Goal: Information Seeking & Learning: Check status

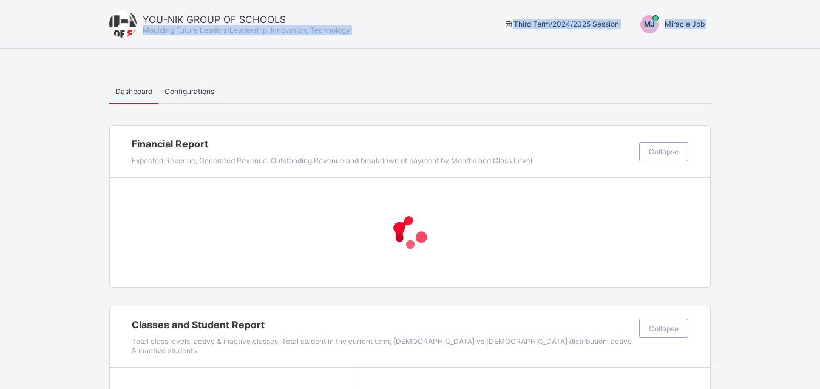
click at [659, 20] on div "MJ" at bounding box center [650, 24] width 18 height 18
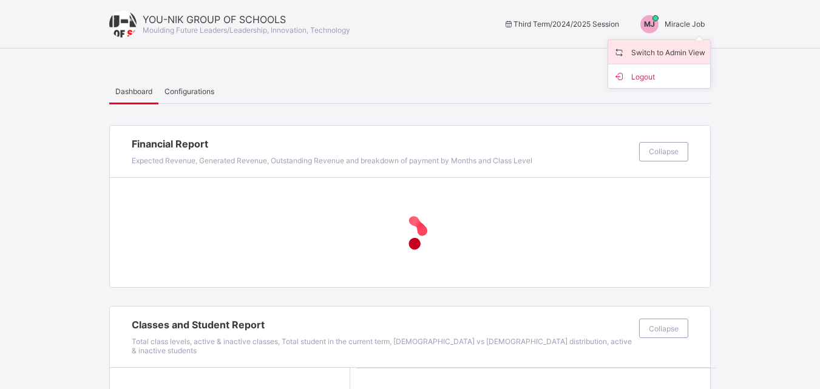
click at [667, 52] on span "Switch to Admin View" at bounding box center [659, 52] width 92 height 14
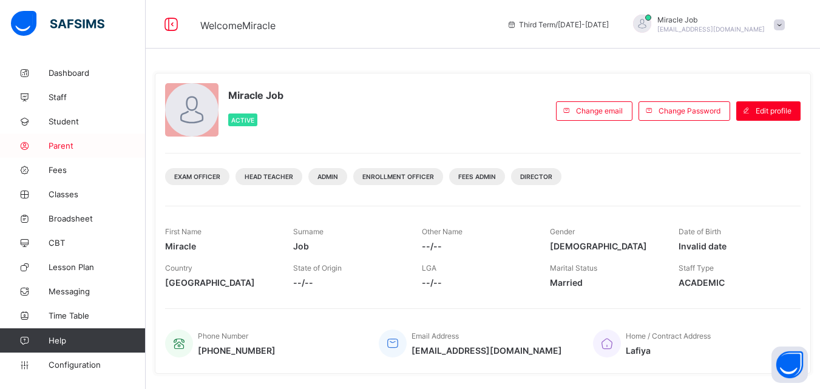
click at [81, 146] on span "Parent" at bounding box center [97, 146] width 97 height 10
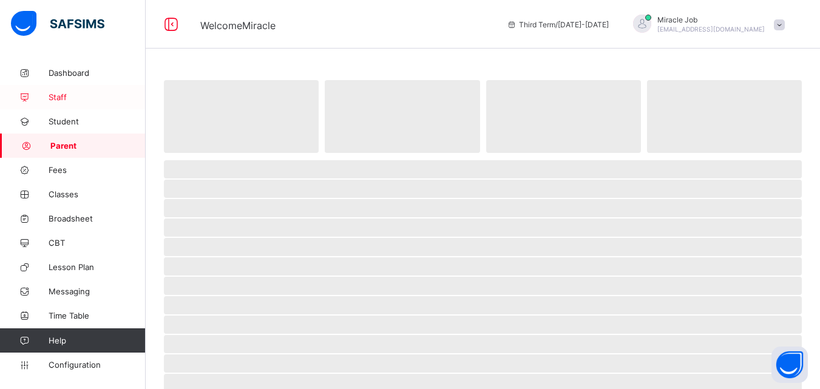
click at [71, 97] on span "Staff" at bounding box center [97, 97] width 97 height 10
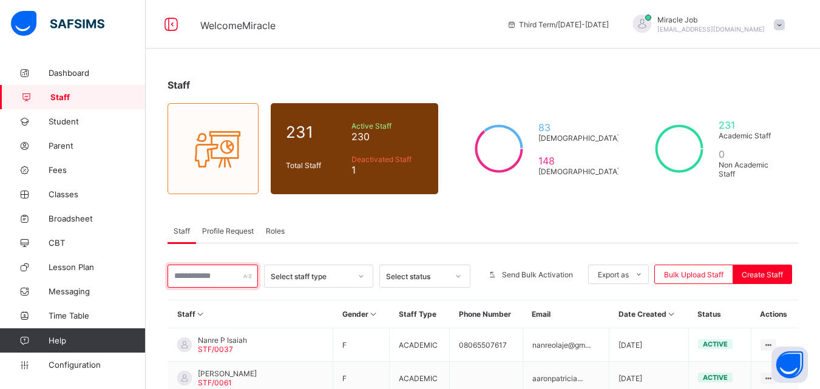
click at [237, 275] on input "text" at bounding box center [213, 276] width 90 height 23
click at [203, 279] on input "text" at bounding box center [213, 276] width 90 height 23
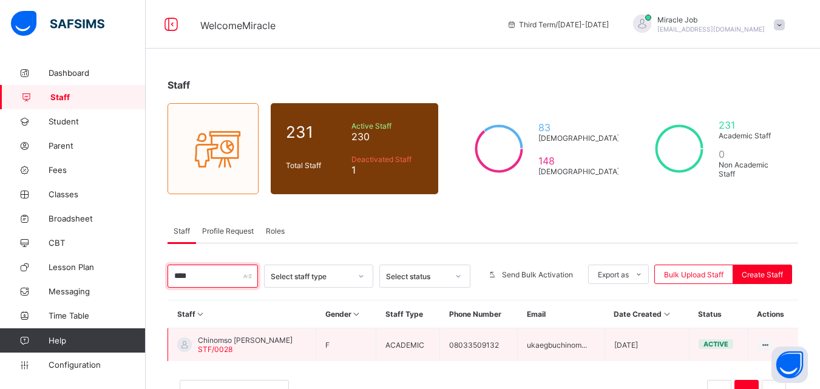
type input "****"
click at [299, 336] on td "Chinomso Precious Ukaegbu STF/0028" at bounding box center [242, 345] width 148 height 33
click at [585, 340] on td "ukaegbuchinom..." at bounding box center [561, 345] width 87 height 33
click at [771, 344] on icon at bounding box center [766, 345] width 10 height 9
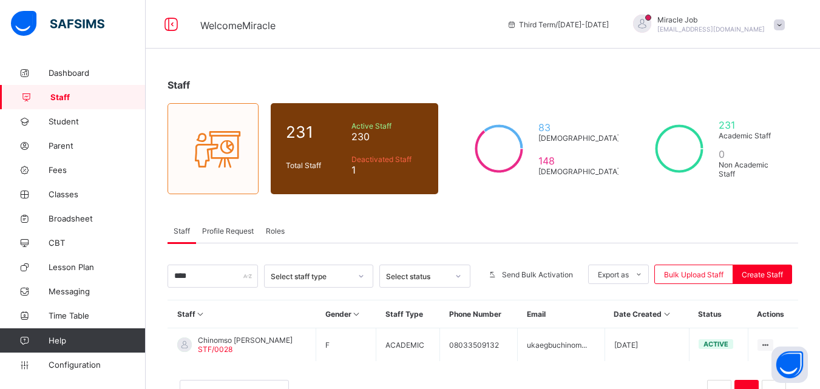
scroll to position [46, 0]
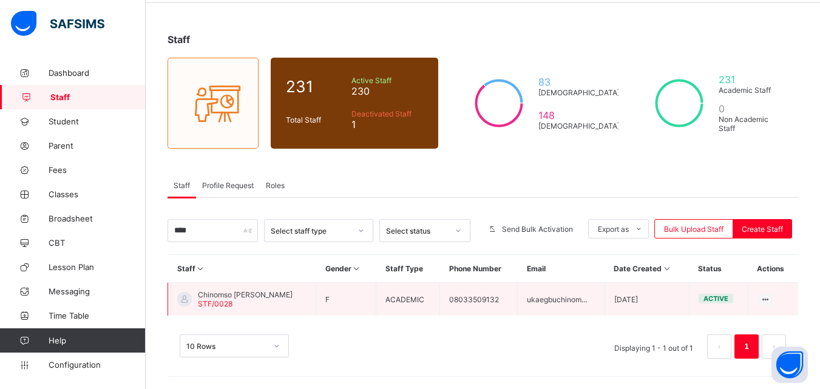
click at [565, 293] on td "ukaegbuchinom..." at bounding box center [561, 299] width 87 height 33
click at [559, 301] on td "ukaegbuchinom..." at bounding box center [561, 299] width 87 height 33
click at [568, 299] on td "ukaegbuchinom..." at bounding box center [561, 299] width 87 height 33
click at [565, 301] on td "ukaegbuchinom..." at bounding box center [561, 299] width 87 height 33
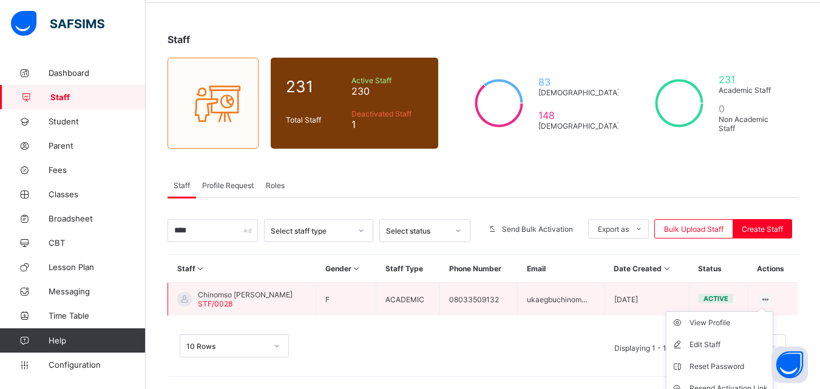
click at [771, 298] on icon at bounding box center [766, 299] width 10 height 9
click at [246, 299] on div "Chinomso Precious Ukaegbu STF/0028" at bounding box center [245, 299] width 95 height 18
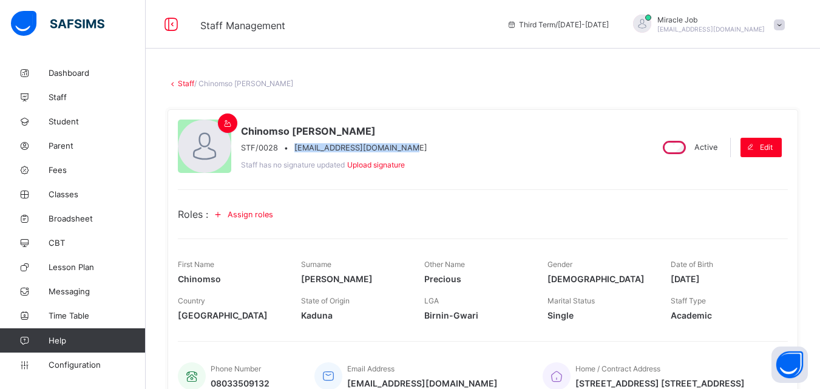
drag, startPoint x: 295, startPoint y: 148, endPoint x: 412, endPoint y: 145, distance: 117.2
click at [412, 145] on div "Chinomso Precious Ukaegbu STF/0028 • ukaegbuchinomnso@gmail.com Staff has no si…" at bounding box center [410, 147] width 464 height 55
copy span "ukaegbuchinomnso@gmail.com"
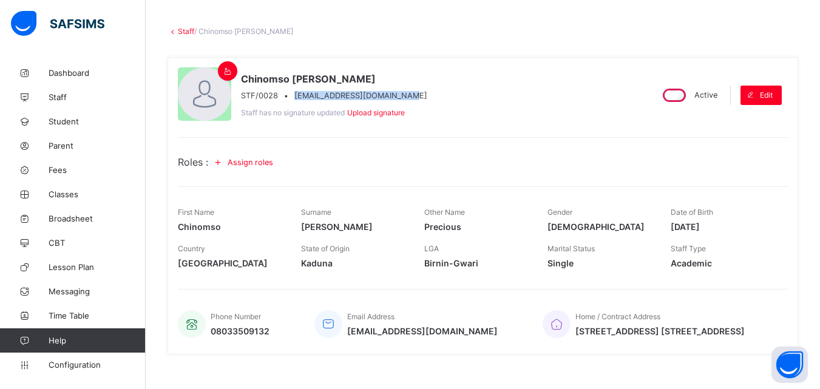
scroll to position [36, 0]
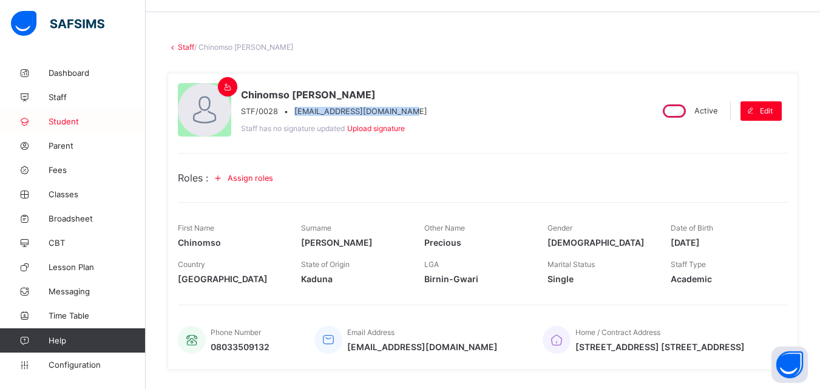
click at [90, 116] on link "Student" at bounding box center [73, 121] width 146 height 24
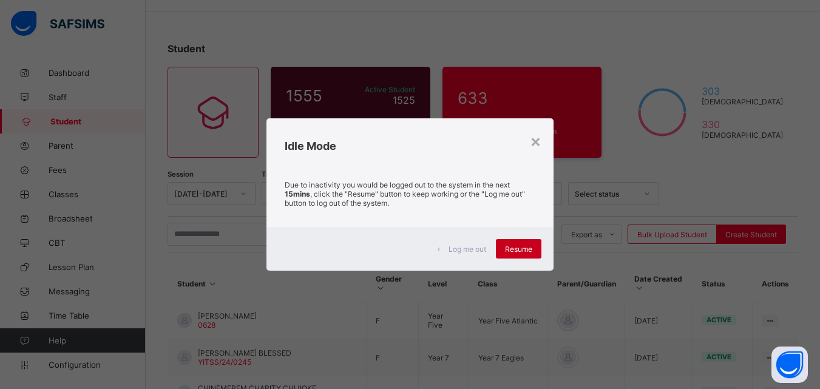
click at [517, 257] on div "Resume" at bounding box center [519, 248] width 46 height 19
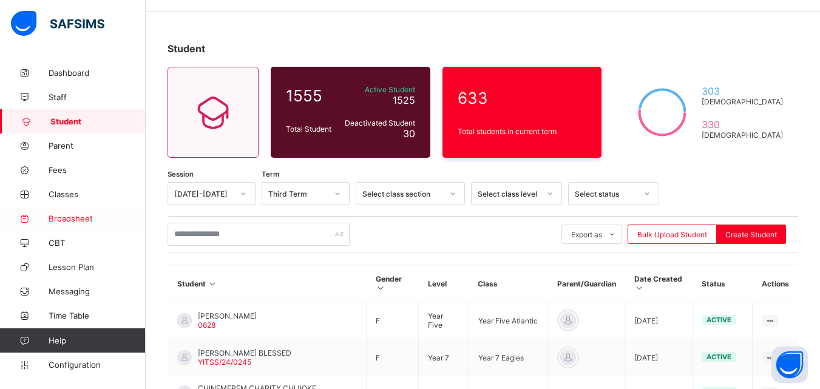
click at [98, 217] on span "Broadsheet" at bounding box center [97, 219] width 97 height 10
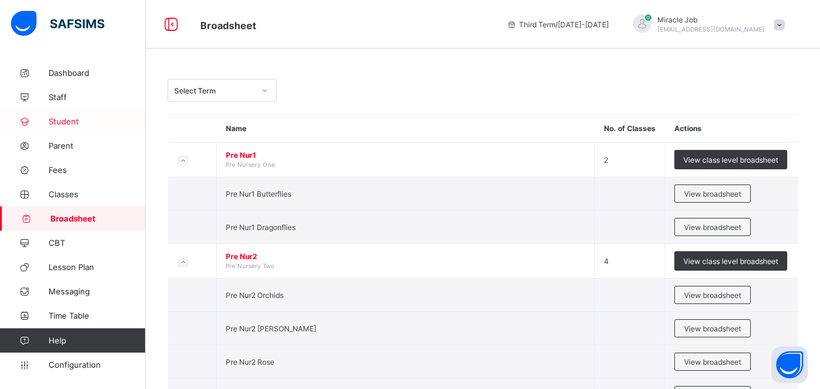
click at [80, 120] on span "Student" at bounding box center [97, 122] width 97 height 10
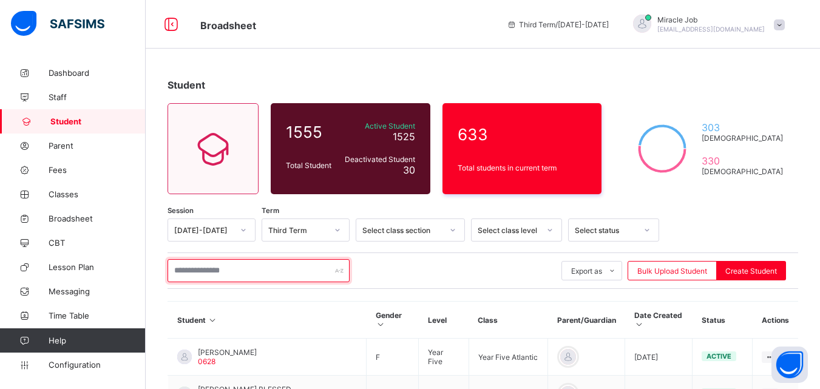
click at [207, 273] on input "text" at bounding box center [259, 270] width 182 height 23
click at [202, 268] on input "text" at bounding box center [259, 270] width 182 height 23
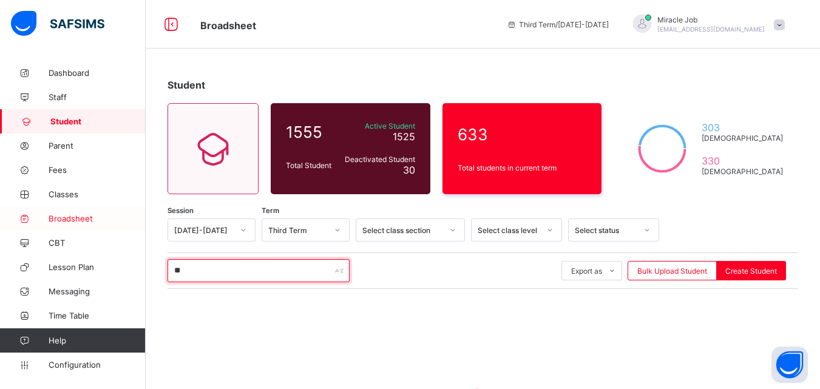
type input "**"
click at [78, 214] on span "Broadsheet" at bounding box center [97, 219] width 97 height 10
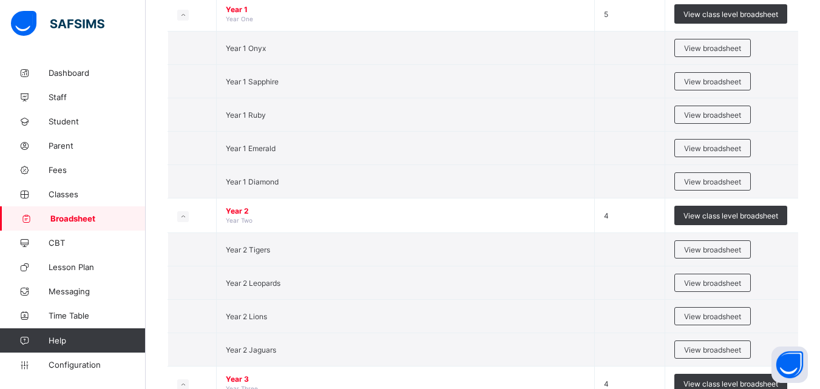
scroll to position [858, 0]
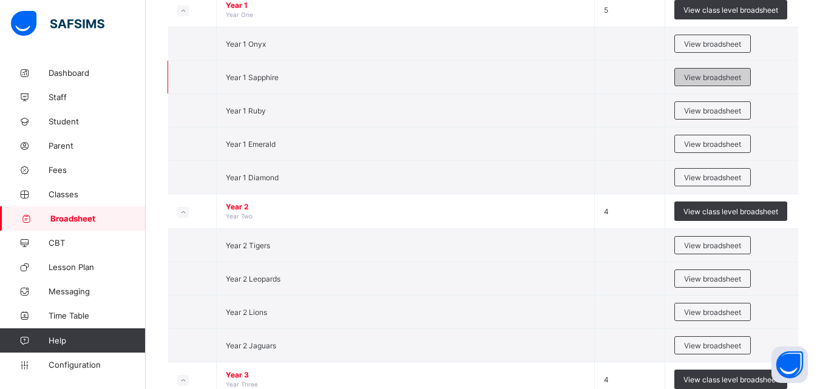
click at [705, 73] on span "View broadsheet" at bounding box center [712, 77] width 57 height 9
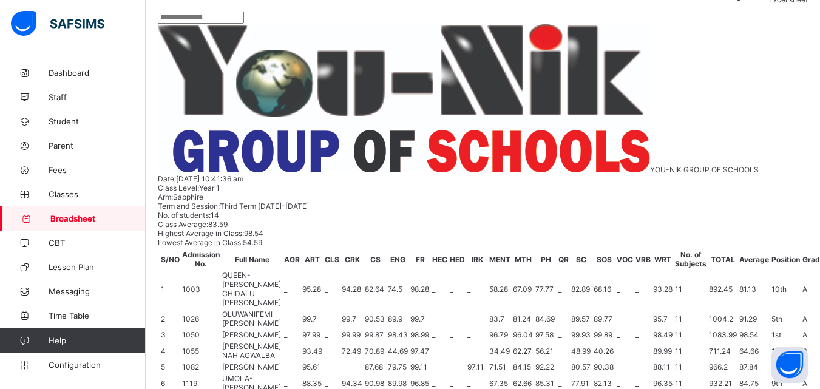
scroll to position [267, 0]
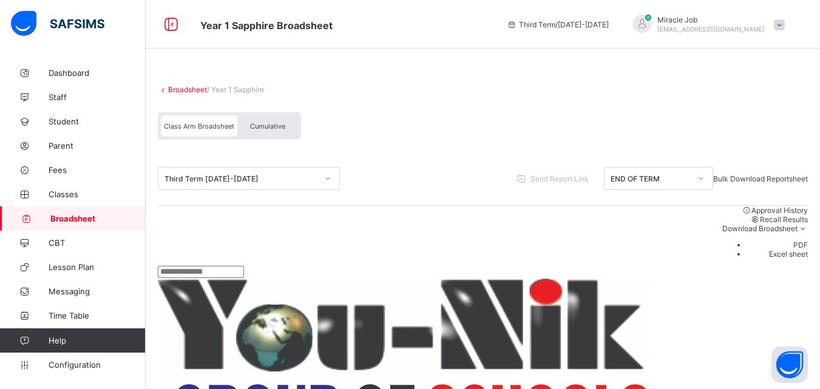
click at [185, 86] on link "Broadsheet" at bounding box center [187, 89] width 39 height 9
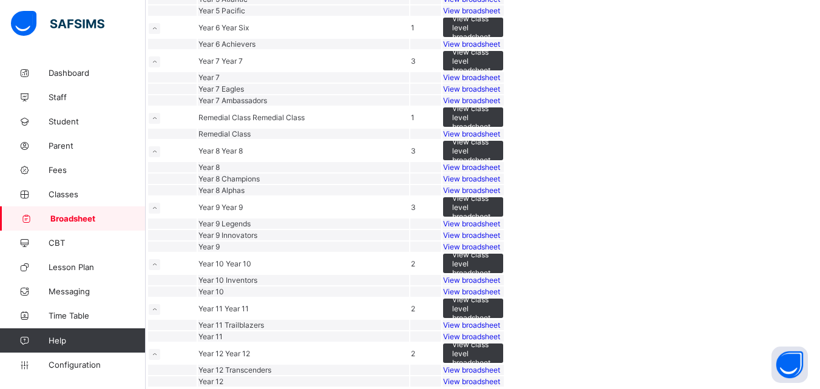
scroll to position [1332, 0]
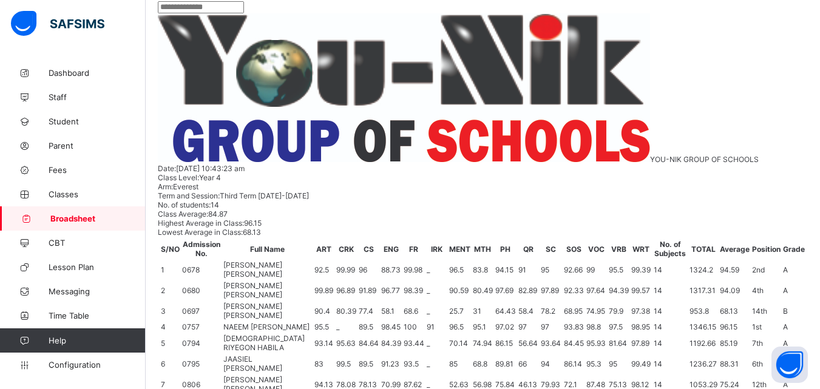
scroll to position [267, 0]
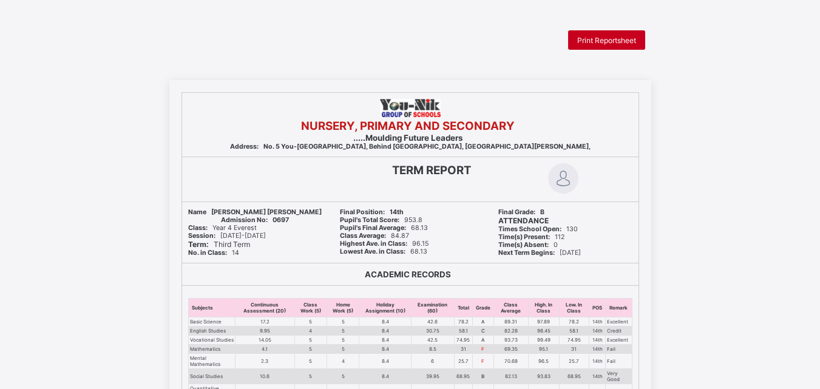
click at [590, 36] on span "Print Reportsheet" at bounding box center [607, 40] width 59 height 9
